Goal: Transaction & Acquisition: Purchase product/service

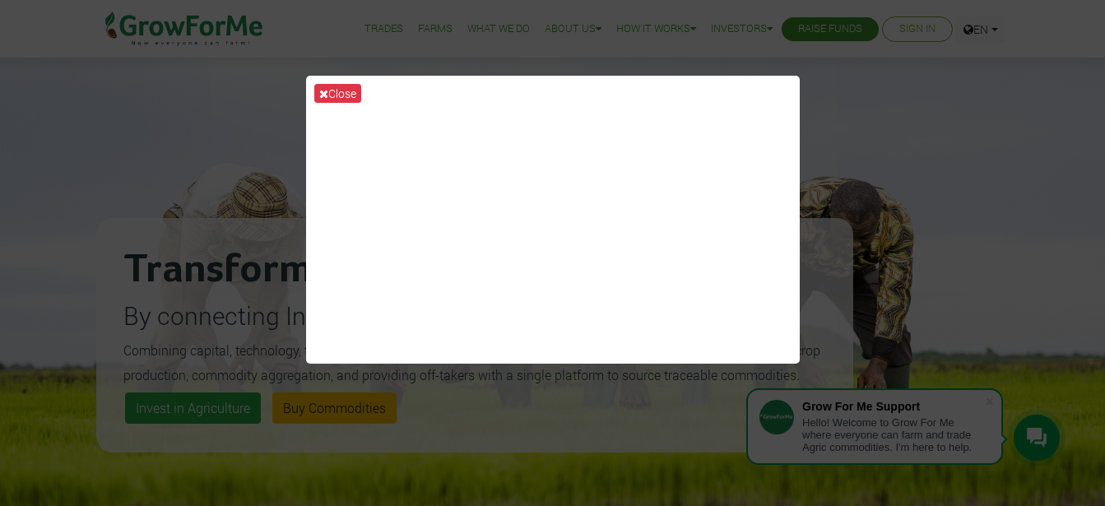
click at [828, 115] on div "Close" at bounding box center [552, 253] width 1105 height 506
click at [316, 89] on button "Close" at bounding box center [337, 93] width 47 height 19
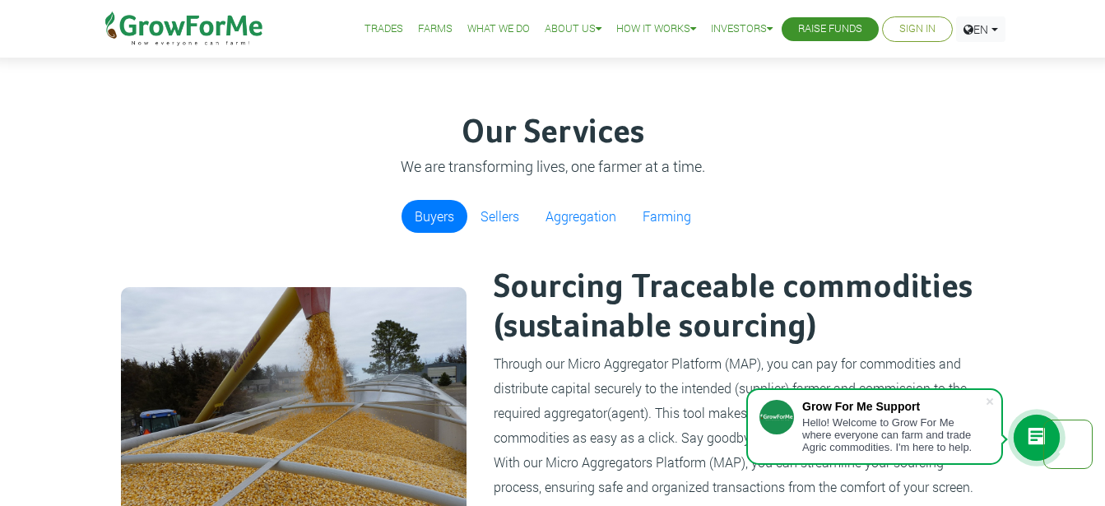
scroll to position [822, 0]
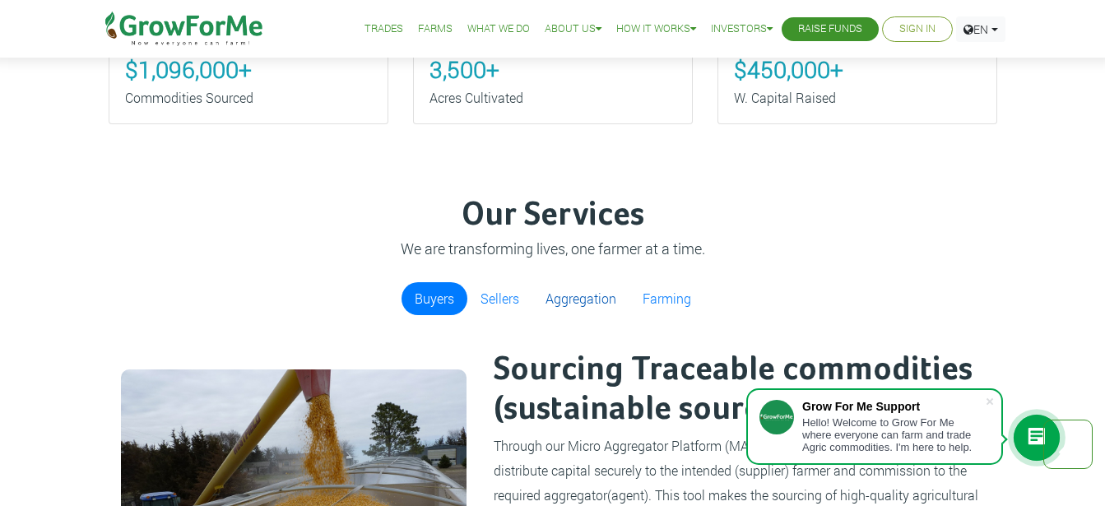
click at [580, 304] on link "Aggregation" at bounding box center [580, 298] width 97 height 33
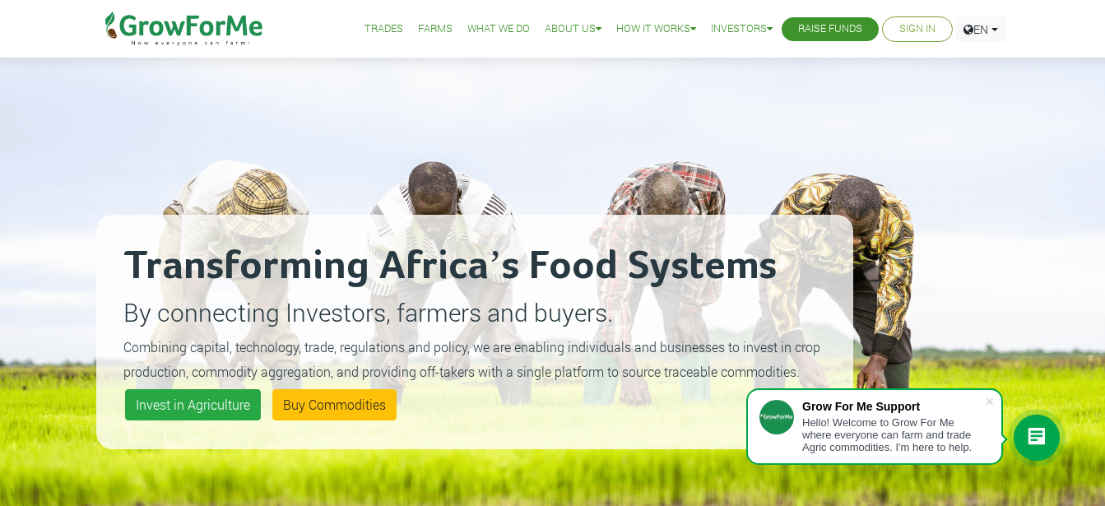
scroll to position [0, 0]
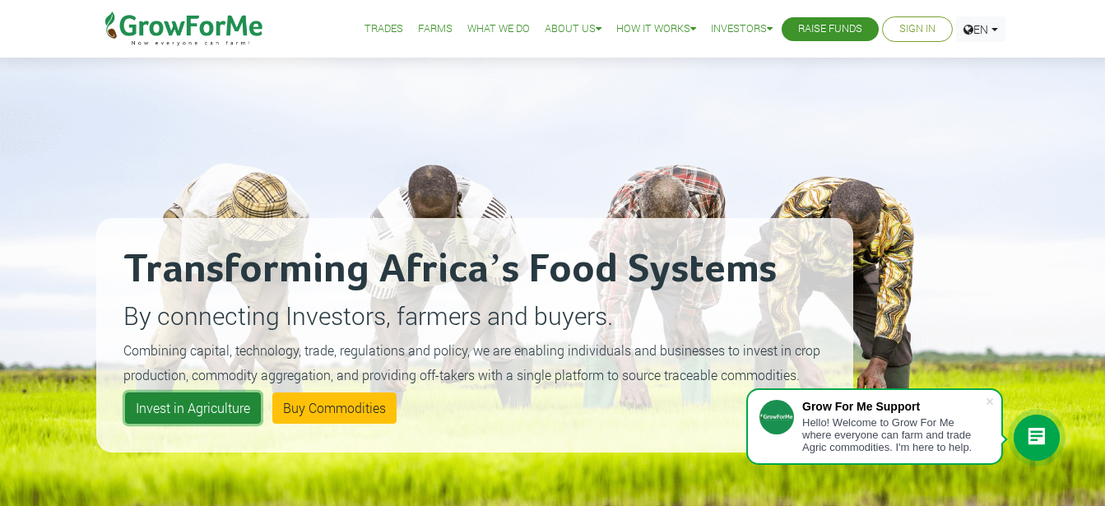
click at [244, 419] on link "Invest in Agriculture" at bounding box center [193, 407] width 136 height 31
